Goal: Transaction & Acquisition: Purchase product/service

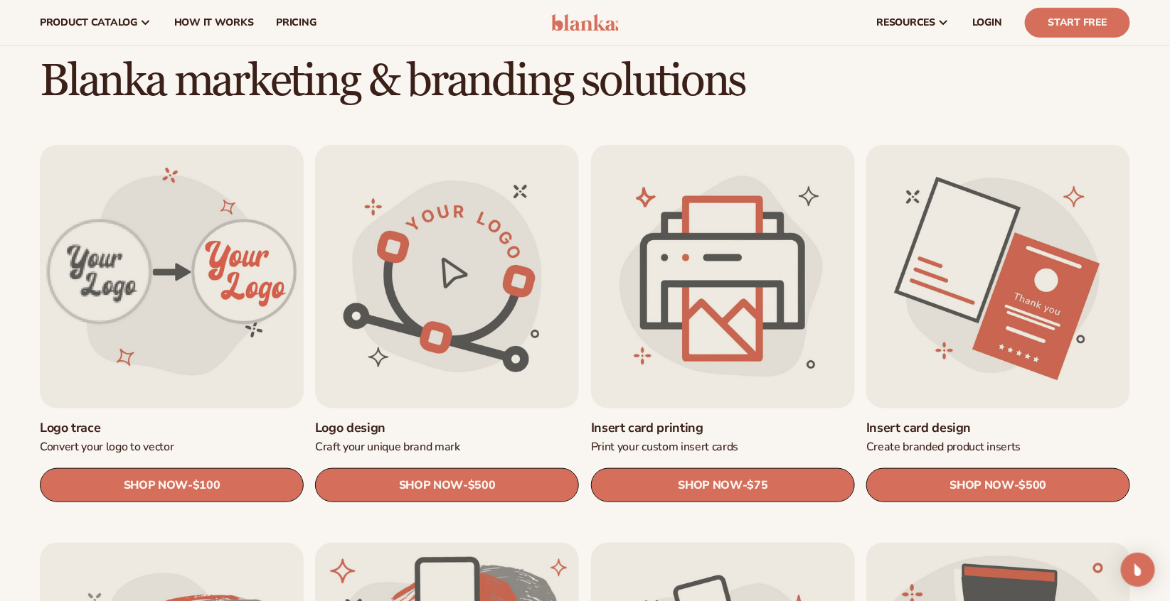
scroll to position [355, 0]
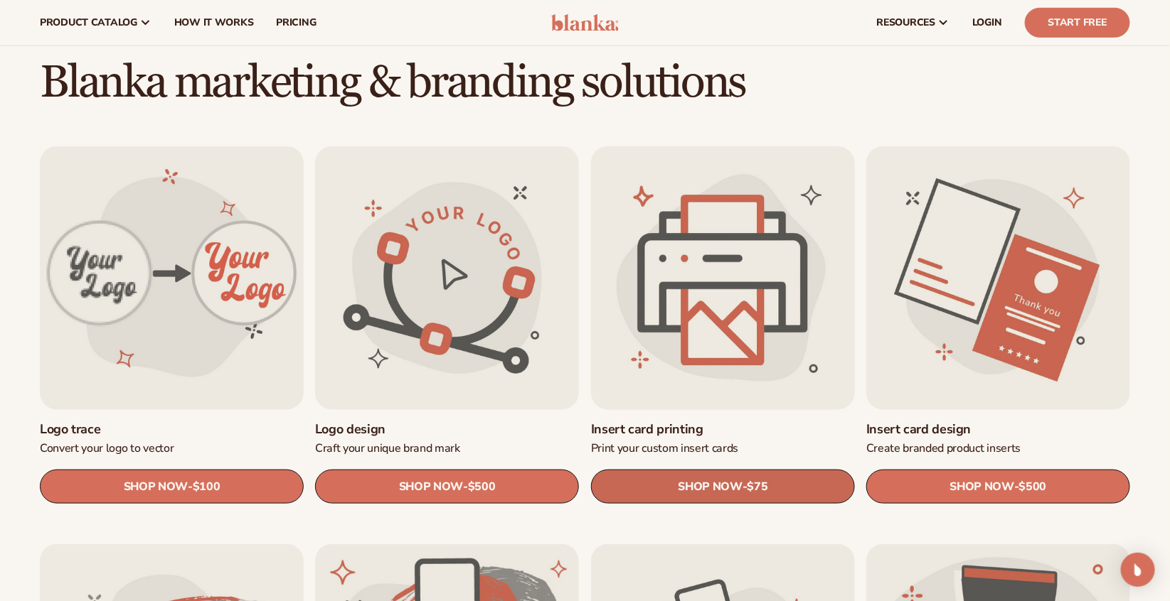
click at [764, 497] on link "SHOP NOW - Regular price $75 Sale price $75 Regular price Unit price / per" at bounding box center [723, 488] width 264 height 34
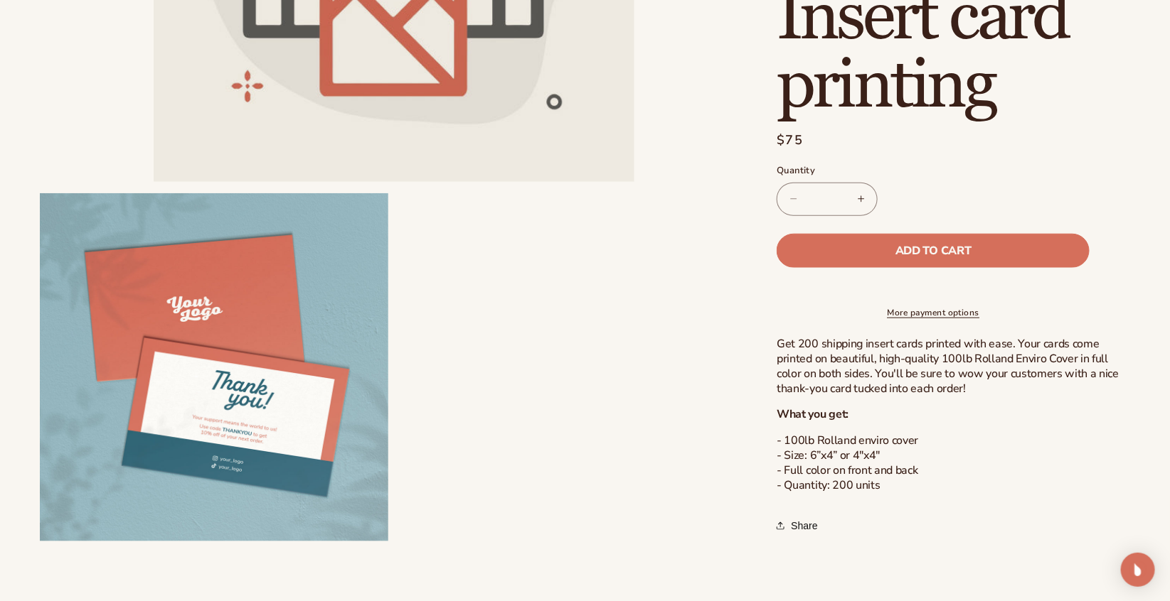
scroll to position [427, 0]
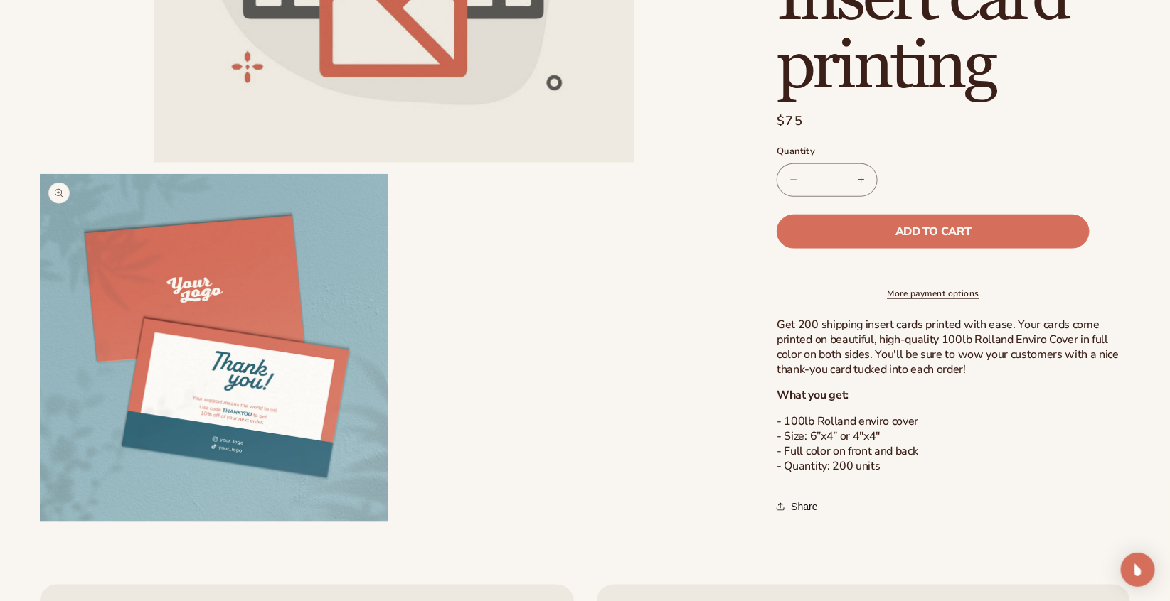
click at [40, 523] on button "Open media 2 in modal" at bounding box center [40, 523] width 0 height 0
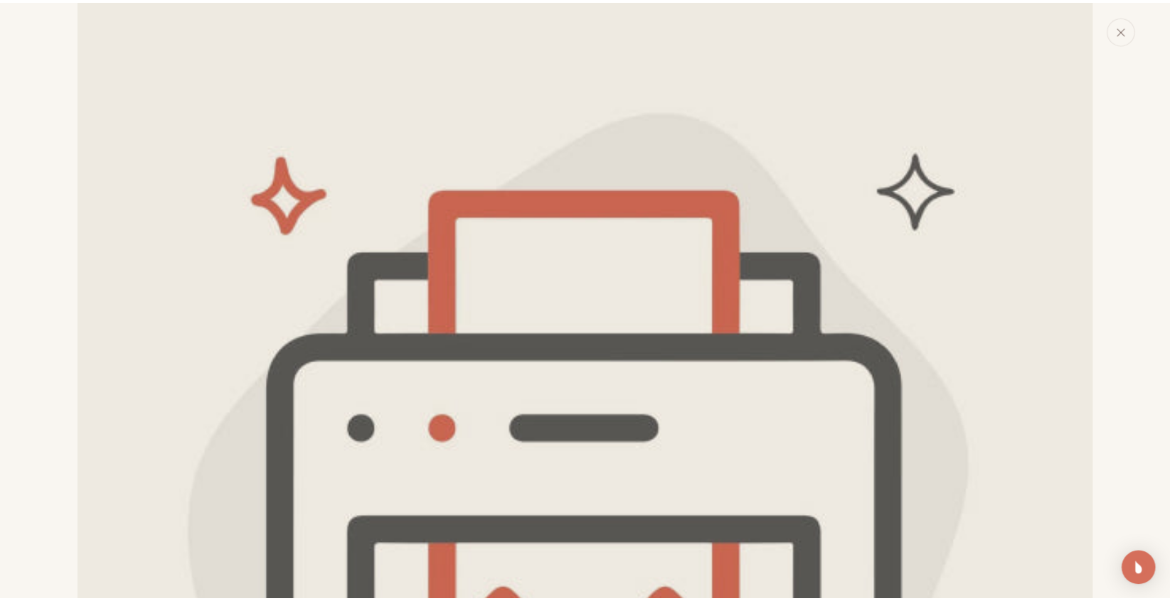
scroll to position [0, 0]
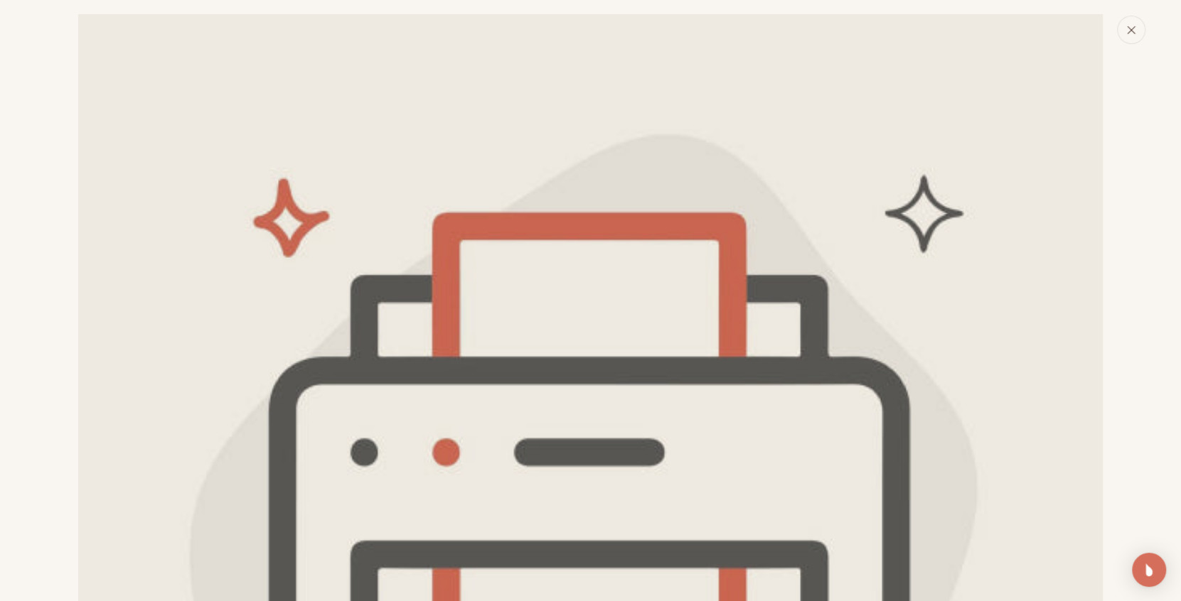
click at [1133, 18] on button "Close" at bounding box center [1131, 30] width 28 height 28
